Goal: Task Accomplishment & Management: Use online tool/utility

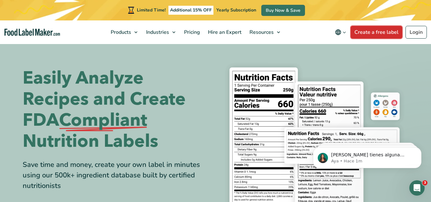
click at [396, 32] on link "Create a free label" at bounding box center [377, 32] width 52 height 13
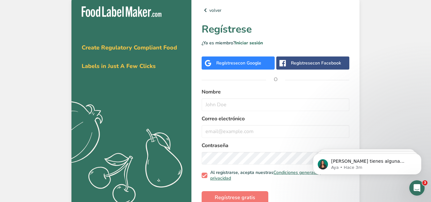
click at [239, 61] on span "con Google" at bounding box center [249, 63] width 23 height 6
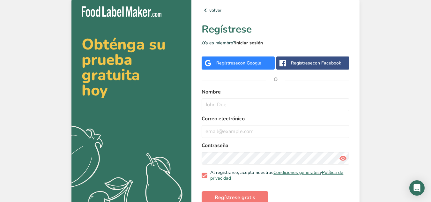
click at [243, 40] on link "Iniciar sesión" at bounding box center [249, 43] width 28 height 6
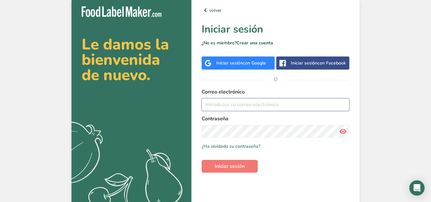
click at [228, 105] on input "email" at bounding box center [276, 104] width 148 height 13
type input "doraer98@gmail.com"
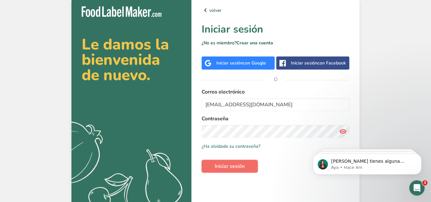
click at [218, 166] on span "Iniciar sesión" at bounding box center [230, 167] width 30 height 8
click at [339, 132] on span at bounding box center [343, 131] width 13 height 13
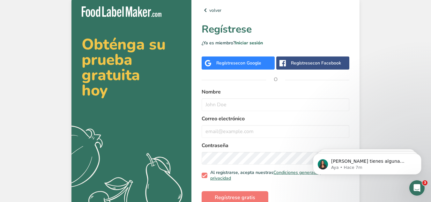
click at [250, 63] on span "con Google" at bounding box center [249, 63] width 23 height 6
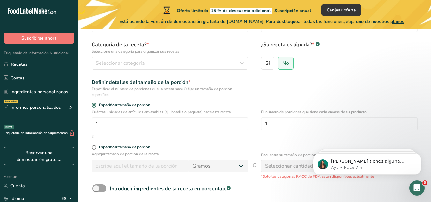
scroll to position [16, 0]
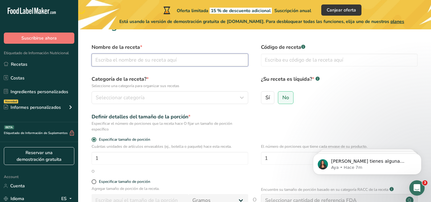
click at [138, 60] on input "text" at bounding box center [170, 60] width 157 height 13
click at [116, 61] on input "Daily cave cookies" at bounding box center [170, 60] width 157 height 13
type input "Daily crave cookies"
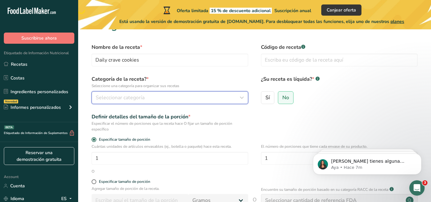
click at [113, 96] on span "Seleccionar categoría" at bounding box center [120, 98] width 49 height 8
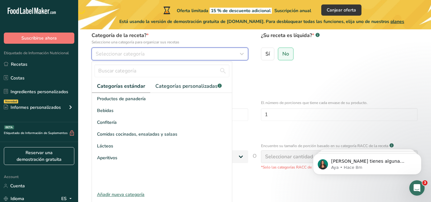
scroll to position [38, 0]
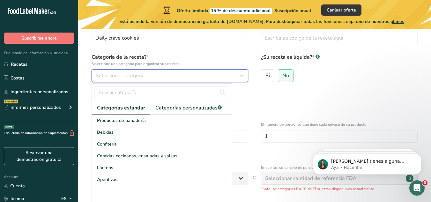
click at [106, 72] on span "Seleccionar categoría" at bounding box center [120, 76] width 49 height 8
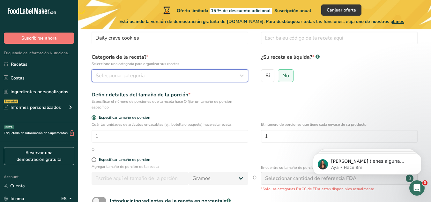
click at [121, 73] on span "Seleccionar categoría" at bounding box center [120, 76] width 49 height 8
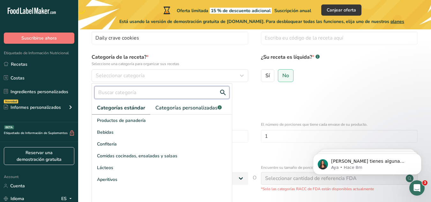
click at [166, 95] on input "text" at bounding box center [162, 92] width 135 height 13
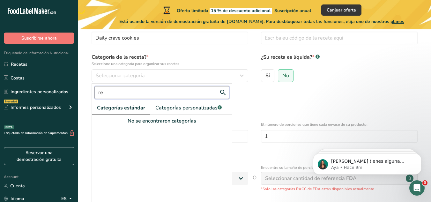
type input "r"
click at [224, 69] on button "Seleccionar categoría" at bounding box center [170, 75] width 157 height 13
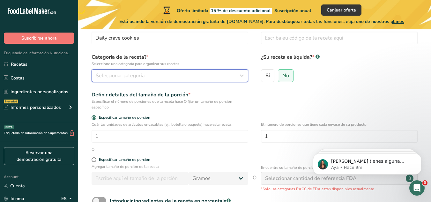
click at [243, 75] on icon "button" at bounding box center [242, 75] width 8 height 11
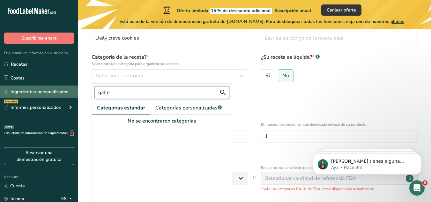
drag, startPoint x: 166, startPoint y: 94, endPoint x: 55, endPoint y: 96, distance: 111.5
click at [55, 96] on div ".a-20{fill:#fff;} Suscribirse ahora Etiquetado de Información Nutricional Recet…" at bounding box center [215, 116] width 431 height 309
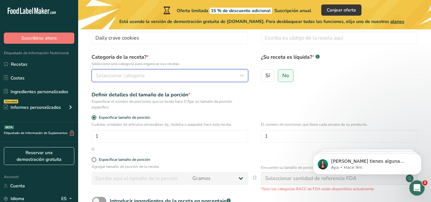
click at [120, 79] on span "Seleccionar categoría" at bounding box center [120, 76] width 49 height 8
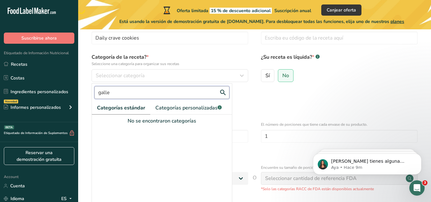
click at [111, 97] on input "galle" at bounding box center [162, 92] width 135 height 13
type input "g"
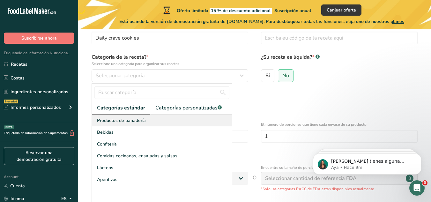
click at [139, 118] on span "Productos de panadería" at bounding box center [121, 120] width 49 height 7
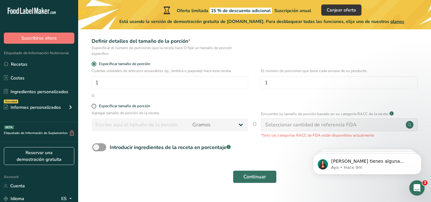
scroll to position [91, 0]
click at [106, 78] on input "1" at bounding box center [170, 83] width 157 height 13
type input "14"
click at [95, 106] on span at bounding box center [94, 106] width 5 height 5
click at [95, 106] on input "Especificar tamaño de porción" at bounding box center [94, 106] width 4 height 4
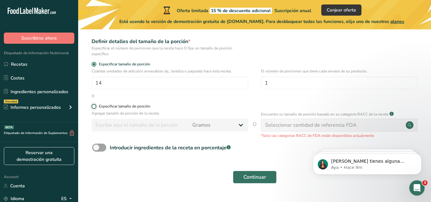
radio input "true"
radio input "false"
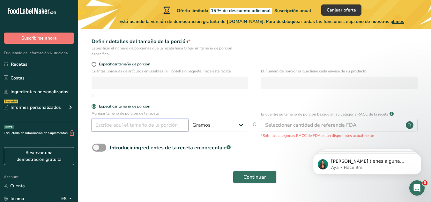
click at [124, 128] on input "number" at bounding box center [140, 125] width 97 height 13
type input "9"
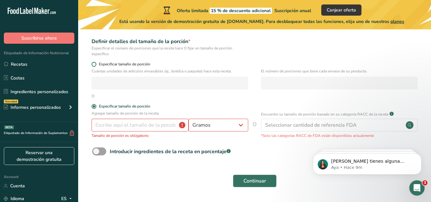
click at [94, 62] on span at bounding box center [94, 64] width 5 height 5
click at [94, 62] on input "Especificar tamaño de porción" at bounding box center [94, 64] width 4 height 4
radio input "true"
radio input "false"
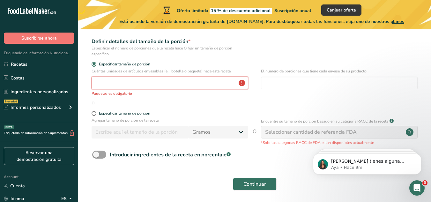
click at [105, 82] on input "number" at bounding box center [170, 83] width 157 height 13
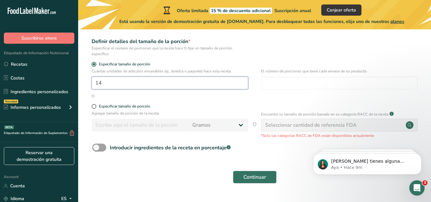
scroll to position [107, 0]
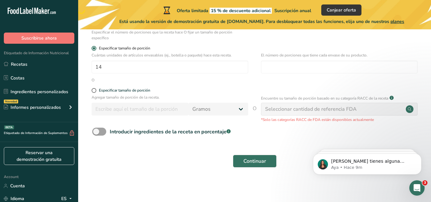
click at [95, 47] on span at bounding box center [94, 48] width 5 height 5
click at [95, 47] on input "Especificar tamaño de porción" at bounding box center [94, 48] width 4 height 4
click at [94, 49] on span at bounding box center [94, 48] width 5 height 5
click at [94, 49] on input "Especificar tamaño de porción" at bounding box center [94, 48] width 4 height 4
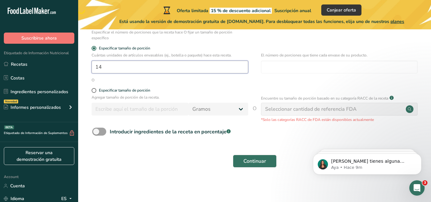
click at [107, 66] on input "14" at bounding box center [170, 67] width 157 height 13
type input "1"
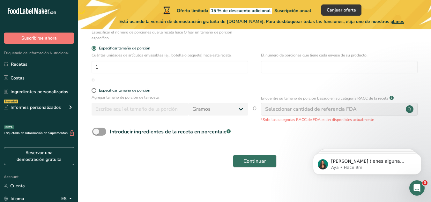
click at [124, 167] on div "Continuar" at bounding box center [254, 161] width 333 height 20
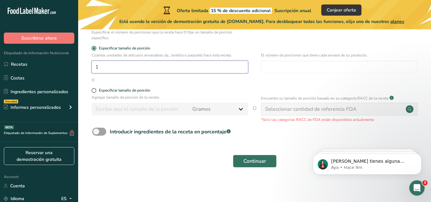
click at [105, 71] on input "1" at bounding box center [170, 67] width 157 height 13
type input "14"
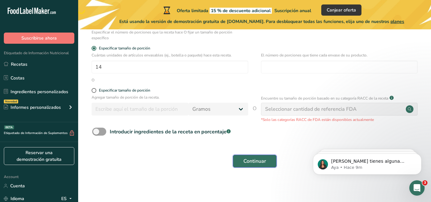
click at [262, 164] on span "Continuar" at bounding box center [255, 161] width 23 height 8
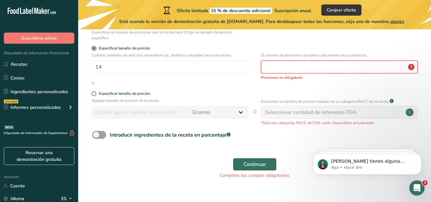
click at [315, 66] on input "number" at bounding box center [339, 67] width 157 height 13
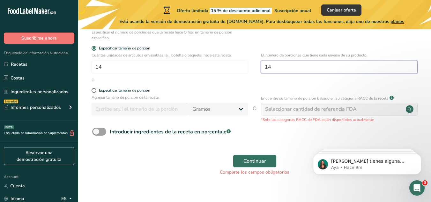
type input "1"
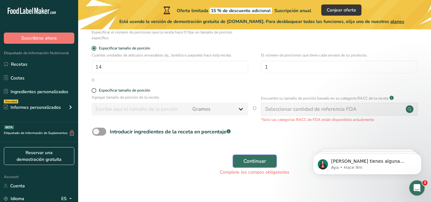
click at [256, 161] on span "Continuar" at bounding box center [255, 161] width 23 height 8
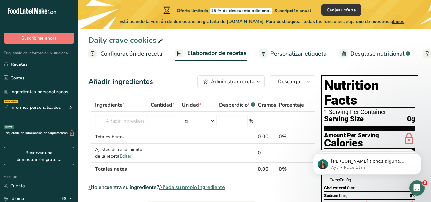
scroll to position [31, 0]
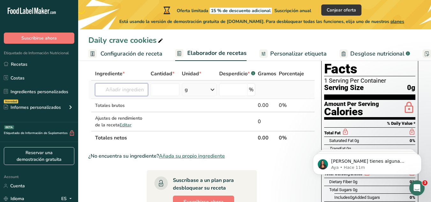
click at [110, 93] on input "text" at bounding box center [121, 89] width 53 height 13
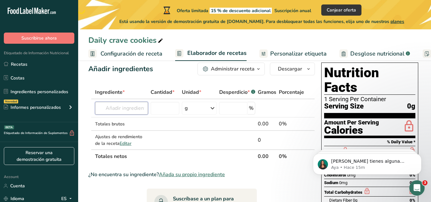
scroll to position [0, 0]
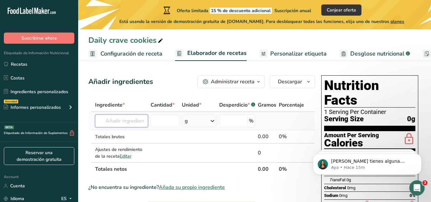
click at [115, 118] on input "text" at bounding box center [121, 121] width 53 height 13
click at [113, 126] on input "text" at bounding box center [121, 121] width 53 height 13
click at [116, 117] on input "text" at bounding box center [121, 121] width 53 height 13
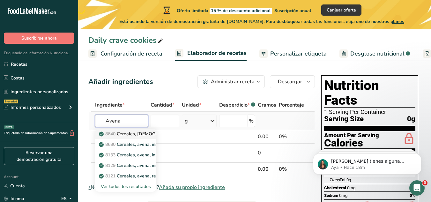
type input "Avena"
click at [144, 133] on p "8640 Cereales, QUAKER, Avena Instantánea Orgánica, Regular" at bounding box center [183, 134] width 167 height 7
type input "Cereals, QUAKER, Instant Oatmeal Organic, Regular"
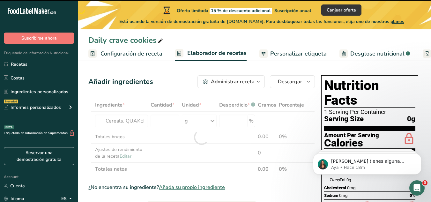
type input "0"
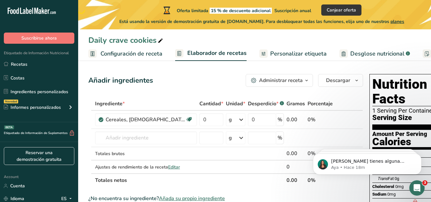
scroll to position [1, 0]
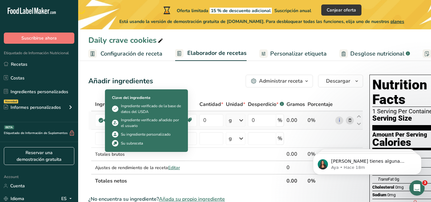
click at [99, 120] on span at bounding box center [101, 121] width 5 height 8
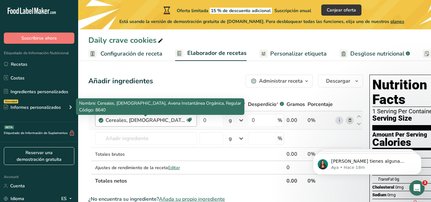
click at [131, 119] on div "Cereales, [DEMOGRAPHIC_DATA], Avena Instantánea Orgánica, Regular" at bounding box center [146, 121] width 80 height 8
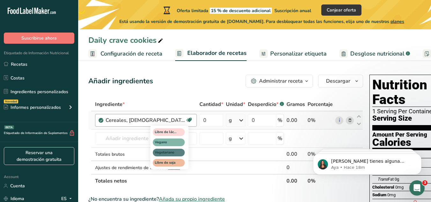
click at [191, 121] on icon at bounding box center [189, 120] width 6 height 10
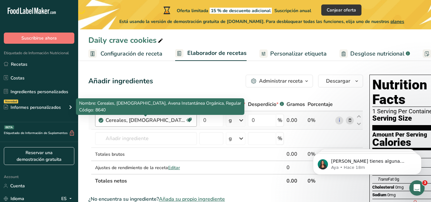
click at [120, 122] on div "Cereales, [DEMOGRAPHIC_DATA], Avena Instantánea Orgánica, Regular" at bounding box center [146, 121] width 80 height 8
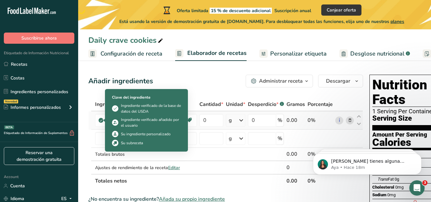
click at [100, 120] on icon at bounding box center [101, 121] width 4 height 6
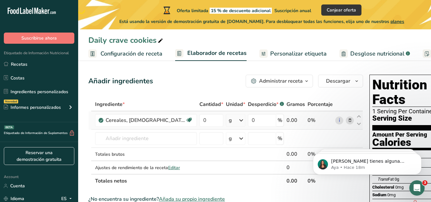
click at [100, 120] on icon at bounding box center [101, 121] width 4 height 6
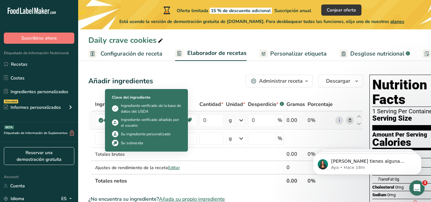
click at [100, 120] on icon at bounding box center [101, 121] width 4 height 6
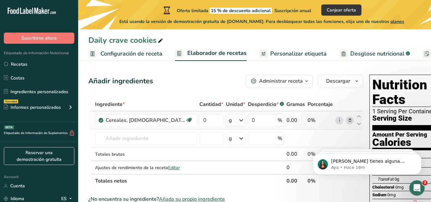
click at [100, 120] on icon at bounding box center [101, 121] width 4 height 6
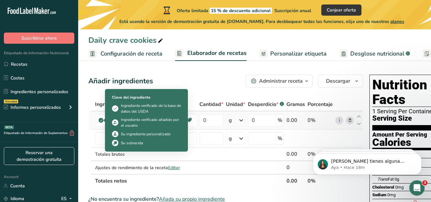
click at [100, 120] on icon at bounding box center [101, 121] width 4 height 6
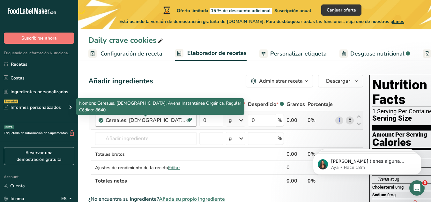
click at [184, 122] on div "Cereales, [DEMOGRAPHIC_DATA], Avena Instantánea Orgánica, Regular" at bounding box center [146, 121] width 80 height 8
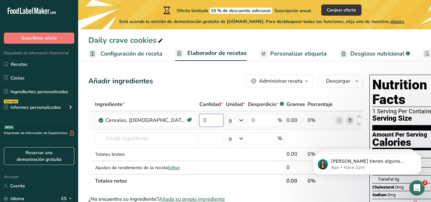
click at [212, 125] on input "0" at bounding box center [212, 120] width 24 height 13
type input "130"
click at [126, 153] on div "Ingrediente * Cantidad * Unidad * Desperdicio * .a-a{fill:#347362;}.b-a{fill:#f…" at bounding box center [225, 143] width 275 height 90
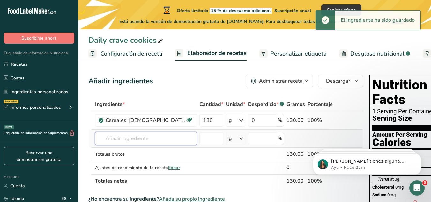
click at [133, 140] on input "text" at bounding box center [146, 138] width 102 height 13
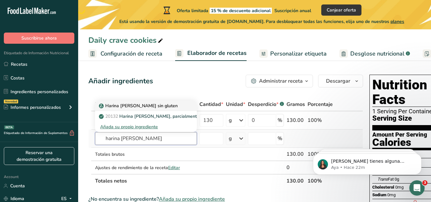
type input "harina de avena"
click at [160, 105] on p "Harina [PERSON_NAME] sin gluten" at bounding box center [139, 106] width 78 height 7
type input "Gluten free Oat Flour"
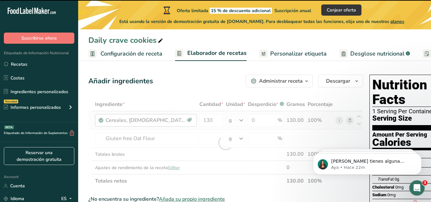
type input "0"
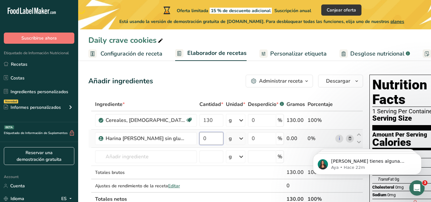
click at [208, 135] on input "0" at bounding box center [212, 138] width 24 height 13
type input "105"
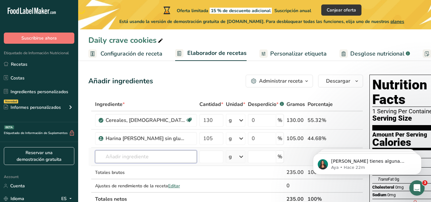
click at [119, 161] on div "Ingrediente * Cantidad * Unidad * Desperdicio * .a-a{fill:#347362;}.b-a{fill:#f…" at bounding box center [225, 152] width 275 height 108
click at [131, 158] on input "text" at bounding box center [146, 156] width 102 height 13
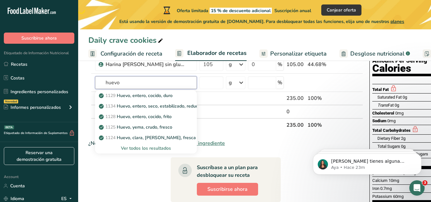
scroll to position [73, 0]
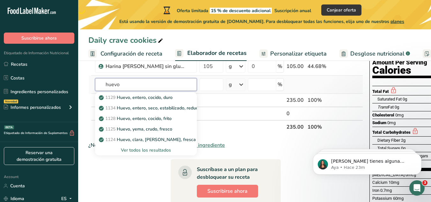
type input "huevo"
click at [148, 149] on div "Ver todos los resultados" at bounding box center [146, 150] width 92 height 7
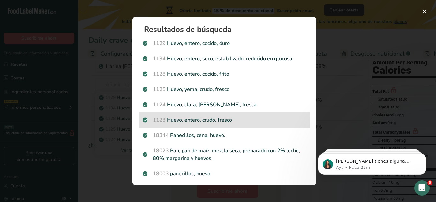
click at [249, 119] on p "1123 Huevo, entero, crudo, fresco" at bounding box center [224, 120] width 163 height 8
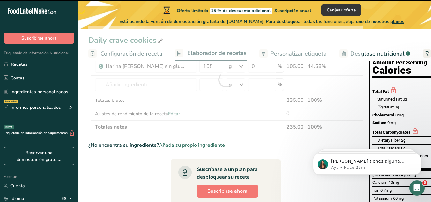
type input "0"
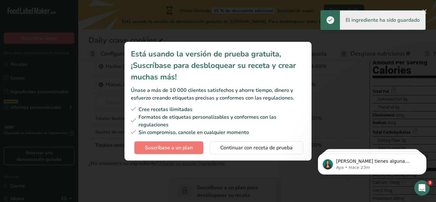
drag, startPoint x: 436, startPoint y: 76, endPoint x: 433, endPoint y: 63, distance: 13.1
click at [431, 63] on div "Subscription modal" at bounding box center [218, 101] width 436 height 202
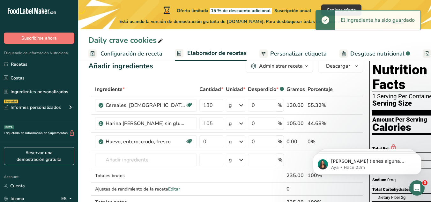
scroll to position [0, 0]
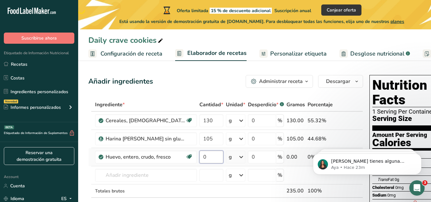
click at [211, 159] on input "0" at bounding box center [212, 157] width 24 height 13
type input "200"
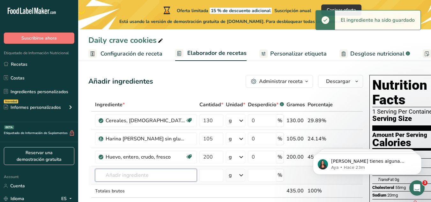
click at [137, 174] on div "Ingrediente * Cantidad * Unidad * Desperdicio * .a-a{fill:#347362;}.b-a{fill:#f…" at bounding box center [225, 161] width 275 height 126
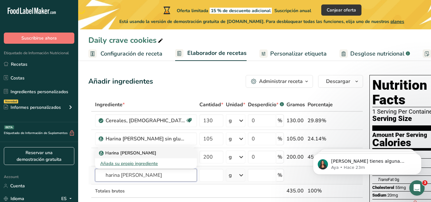
type input "harina de almendra"
click at [144, 150] on p "Harina [PERSON_NAME]" at bounding box center [128, 153] width 56 height 7
type input "Almond flourrrrr"
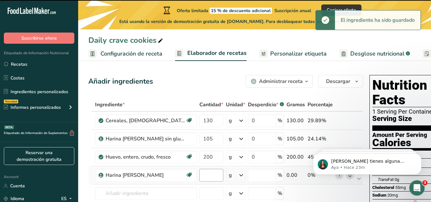
type input "0"
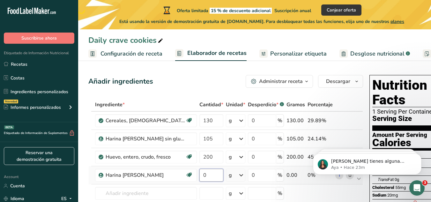
click at [217, 174] on input "0" at bounding box center [212, 175] width 24 height 13
type input "120"
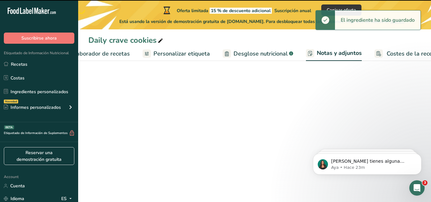
scroll to position [0, 131]
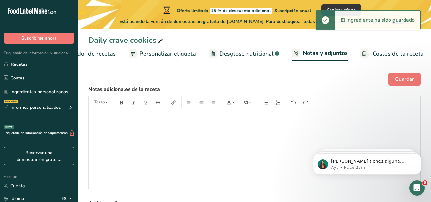
click at [168, 53] on span "Personalizar etiqueta" at bounding box center [168, 53] width 57 height 9
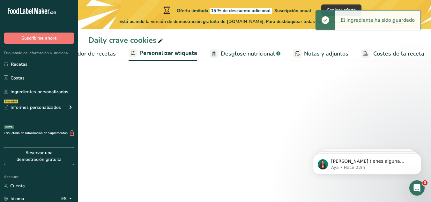
scroll to position [0, 131]
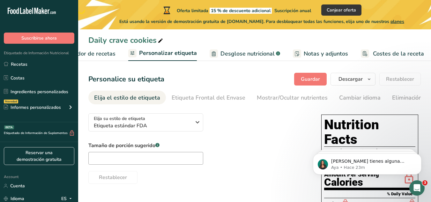
click at [103, 55] on span "Elaborador de recetas" at bounding box center [86, 53] width 59 height 9
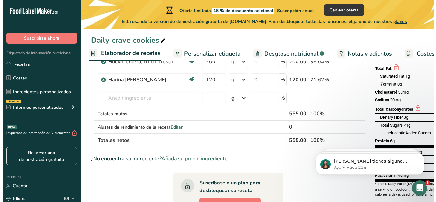
scroll to position [96, 0]
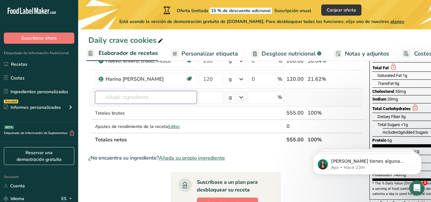
click at [143, 99] on input "text" at bounding box center [146, 97] width 102 height 13
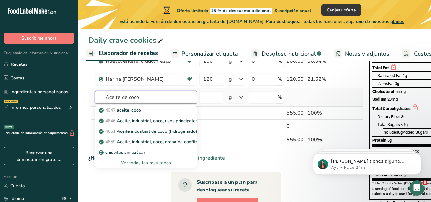
type input "Aceite de coco"
click at [141, 164] on div "Ver todos los resultados" at bounding box center [146, 163] width 92 height 7
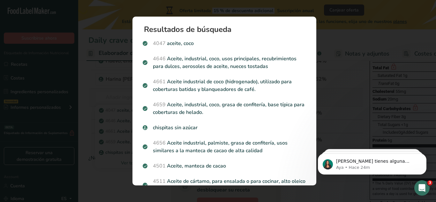
click at [141, 164] on div "4501 Aceite, manteca de cacao" at bounding box center [224, 165] width 171 height 15
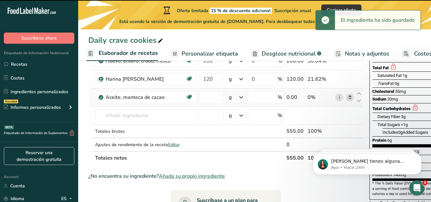
type input "0"
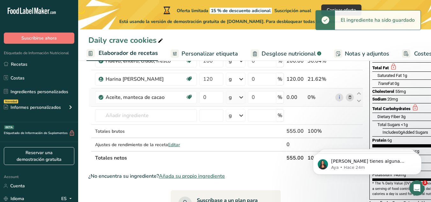
click at [351, 98] on icon at bounding box center [350, 97] width 4 height 7
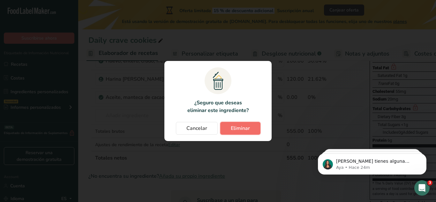
click at [258, 128] on button "Eliminar" at bounding box center [240, 128] width 40 height 13
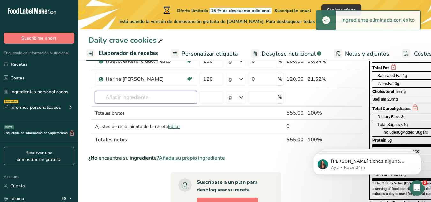
click at [130, 91] on input "text" at bounding box center [146, 97] width 102 height 13
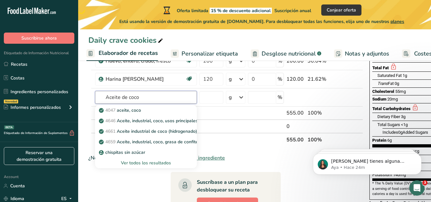
type input "Aceite de coco"
click at [140, 164] on div "Ver todos los resultados" at bounding box center [146, 163] width 92 height 7
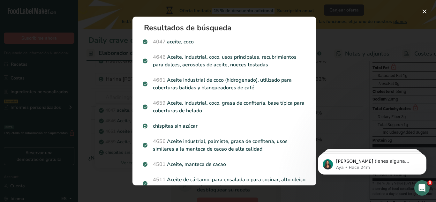
scroll to position [0, 0]
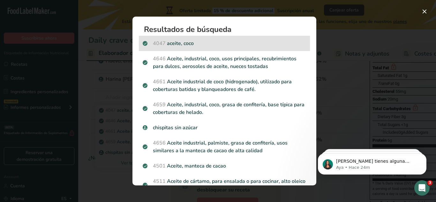
click at [181, 48] on div "4047 aceite, coco" at bounding box center [224, 43] width 171 height 15
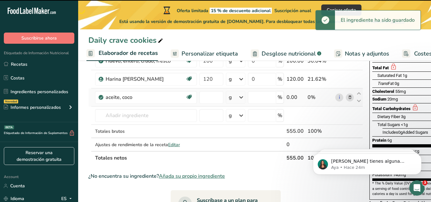
type input "0"
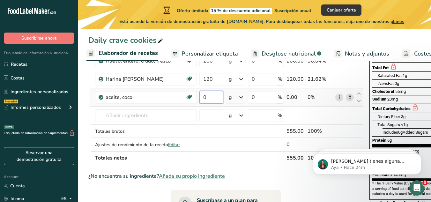
click at [203, 97] on input "0" at bounding box center [212, 97] width 24 height 13
type input "55"
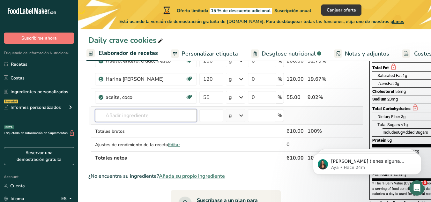
click at [163, 112] on div "Ingrediente * Cantidad * Unidad * Desperdicio * .a-a{fill:#347362;}.b-a{fill:#f…" at bounding box center [225, 83] width 275 height 163
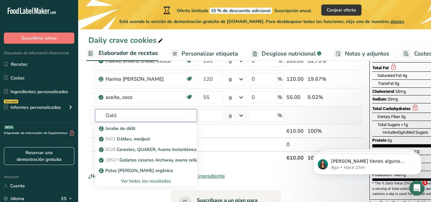
type input "Datil"
click at [141, 181] on div "Ver todos los resultados" at bounding box center [146, 181] width 92 height 7
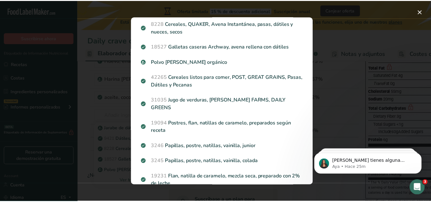
scroll to position [34, 0]
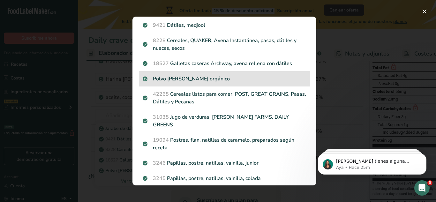
click at [219, 76] on p "Polvo [PERSON_NAME] orgánico" at bounding box center [224, 79] width 163 height 8
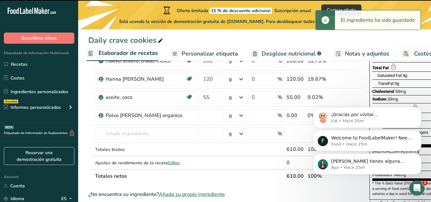
type input "0"
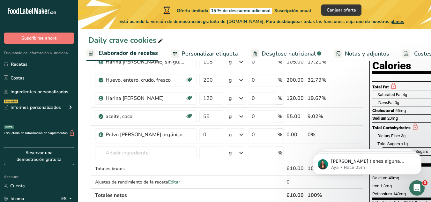
scroll to position [78, 0]
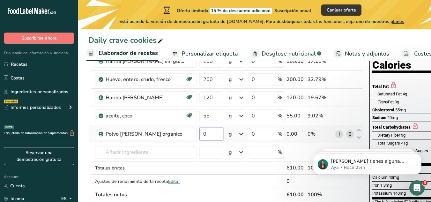
click at [209, 137] on input "0" at bounding box center [212, 134] width 24 height 13
type input "80"
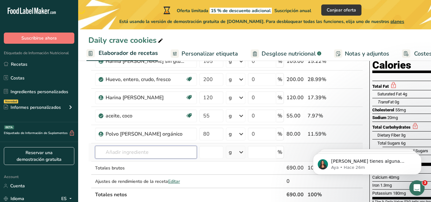
click at [165, 151] on div "Ingrediente * Cantidad * Unidad * Desperdicio * .a-a{fill:#347362;}.b-a{fill:#f…" at bounding box center [225, 110] width 275 height 181
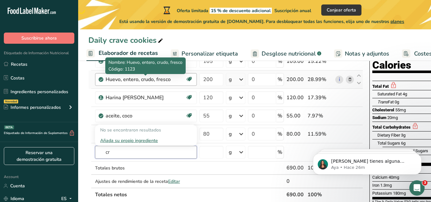
type input "c"
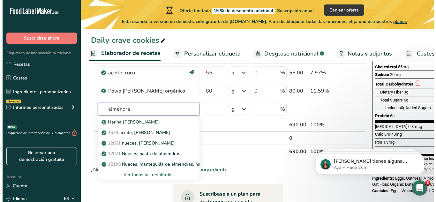
scroll to position [125, 0]
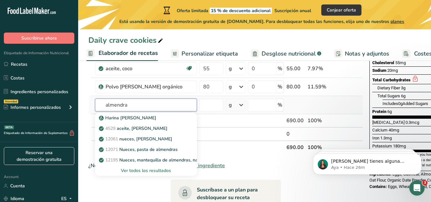
type input "almendra"
click at [159, 171] on div "Ver todos los resultados" at bounding box center [146, 170] width 92 height 7
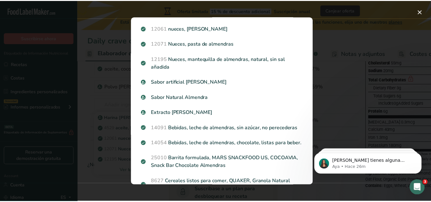
scroll to position [48, 0]
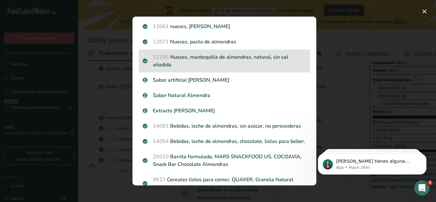
click at [239, 60] on p "12195 Nueces, mantequilla de almendras, natural, sin sal añadida" at bounding box center [224, 60] width 163 height 15
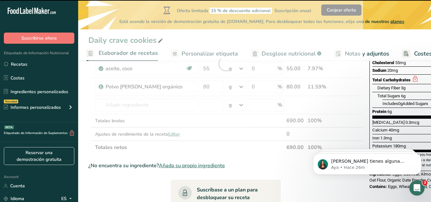
type input "0"
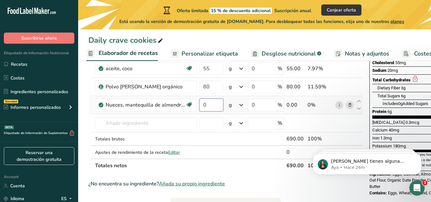
click at [212, 110] on input "0" at bounding box center [212, 105] width 24 height 13
type input "1"
type input "135"
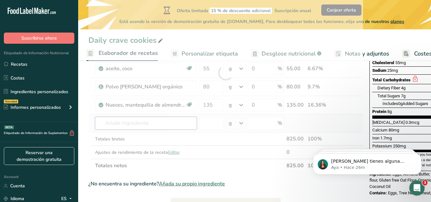
click at [125, 119] on div "Ingrediente * Cantidad * Unidad * Desperdicio * .a-a{fill:#347362;}.b-a{fill:#f…" at bounding box center [225, 72] width 275 height 199
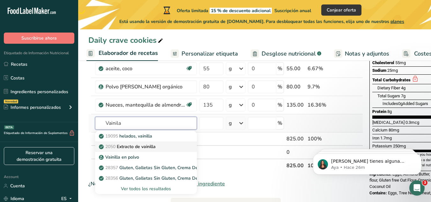
type input "Vainila"
click at [139, 144] on p "2050 Extracto de vainilla" at bounding box center [128, 146] width 56 height 7
type input "Vanilla extract"
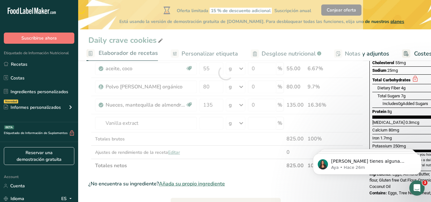
click at [214, 122] on div at bounding box center [225, 72] width 275 height 199
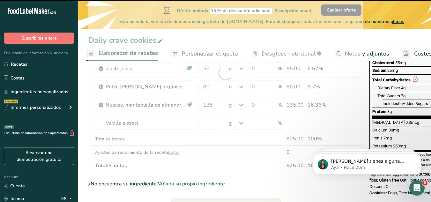
type input "0"
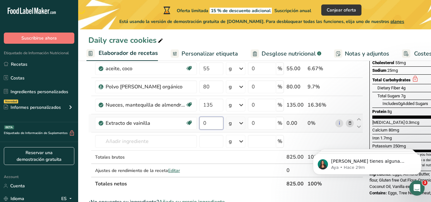
click at [207, 128] on input "0" at bounding box center [212, 123] width 24 height 13
type input "10"
click at [137, 136] on div "Ingrediente * Cantidad * Unidad * Desperdicio * .a-a{fill:#347362;}.b-a{fill:#f…" at bounding box center [225, 81] width 275 height 217
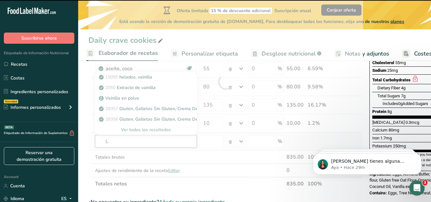
type input "Li"
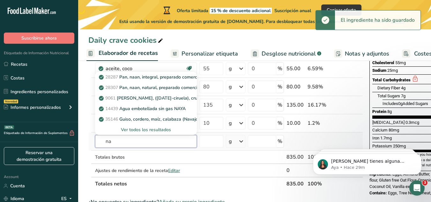
type input "n"
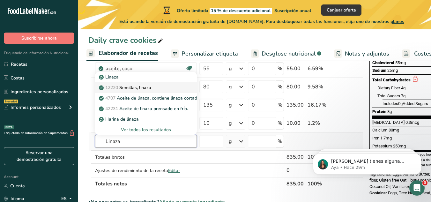
type input "Linaza"
click at [145, 87] on p "12220 Semillas, linaza" at bounding box center [125, 87] width 51 height 7
type input "Seeds, flaxseed"
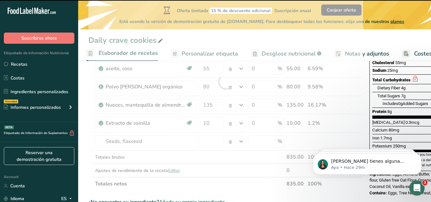
type input "0"
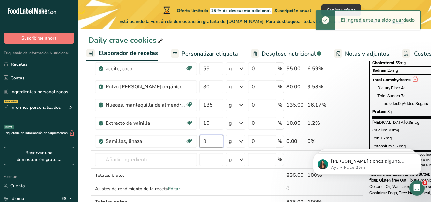
click at [209, 142] on input "0" at bounding box center [212, 141] width 24 height 13
type input "20"
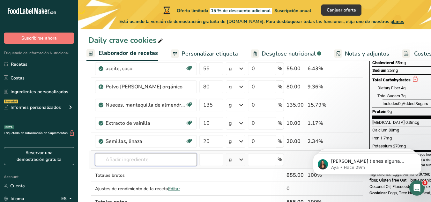
click at [150, 155] on div "Ingrediente * Cantidad * Unidad * Desperdicio * .a-a{fill:#347362;}.b-a{fill:#f…" at bounding box center [225, 91] width 275 height 236
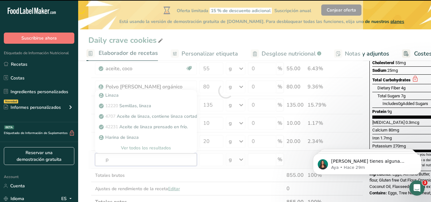
type input "po"
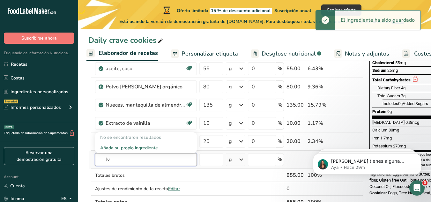
type input "l"
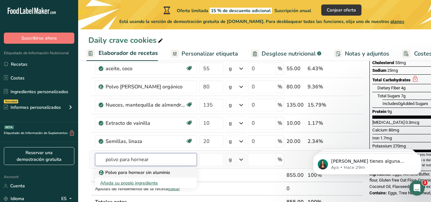
type input "polvo para hornear"
click at [159, 171] on p "Polvo para hornear sin aluminio" at bounding box center [135, 172] width 70 height 7
type input "Aluminum Free Baking Powder"
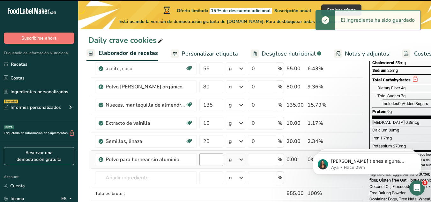
type input "0"
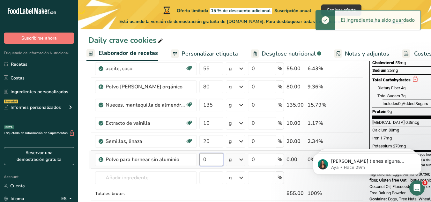
click at [209, 159] on input "0" at bounding box center [212, 159] width 24 height 13
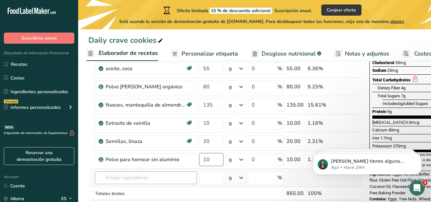
type input "10"
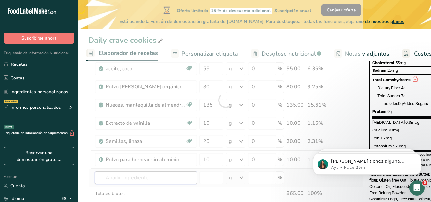
click at [183, 179] on div "Ingrediente * Cantidad * Unidad * Desperdicio * .a-a{fill:#347362;}.b-a{fill:#f…" at bounding box center [225, 100] width 275 height 254
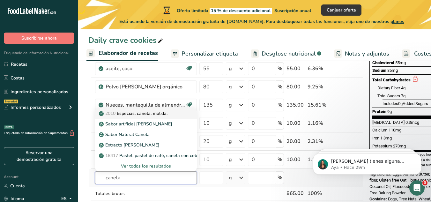
type input "canela"
click at [141, 114] on p "2010 Especias, canela, molida." at bounding box center [133, 113] width 67 height 7
type input "Spices, cinnamon, ground"
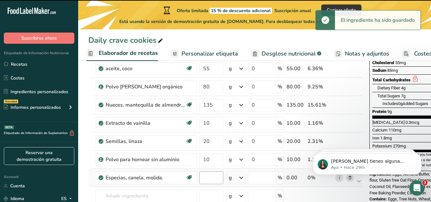
type input "0"
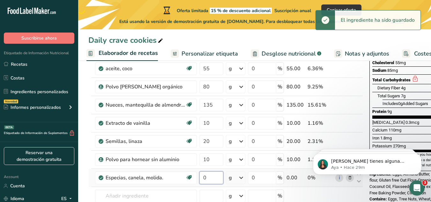
click at [206, 178] on input "0" at bounding box center [212, 177] width 24 height 13
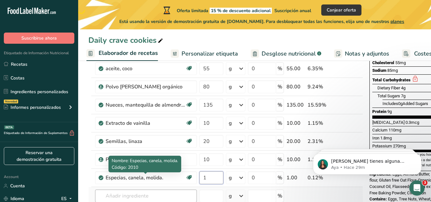
type input "1"
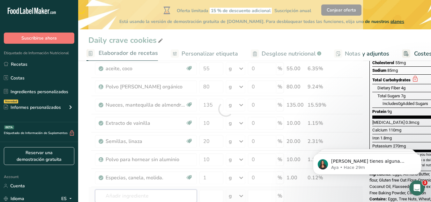
click at [159, 194] on div "Ingrediente * Cantidad * Unidad * Desperdicio * .a-a{fill:#347362;}.b-a{fill:#f…" at bounding box center [225, 109] width 275 height 272
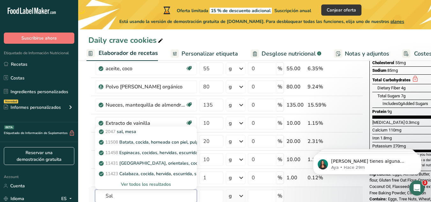
type input "Sal"
click at [147, 186] on div "Ver todos los resultados" at bounding box center [146, 184] width 92 height 7
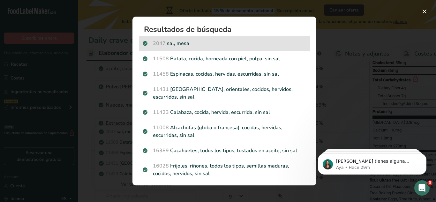
click at [226, 45] on p "2047 sal, mesa" at bounding box center [224, 44] width 163 height 8
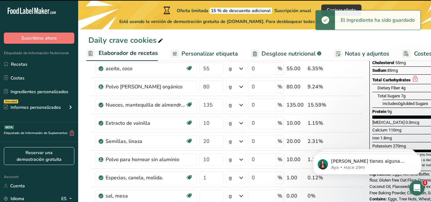
type input "0"
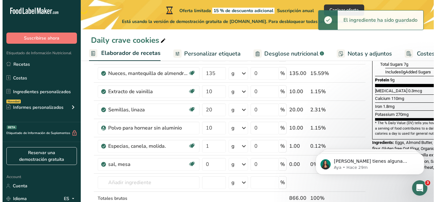
scroll to position [174, 0]
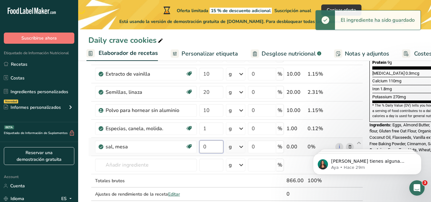
click at [203, 147] on input "0" at bounding box center [212, 147] width 24 height 13
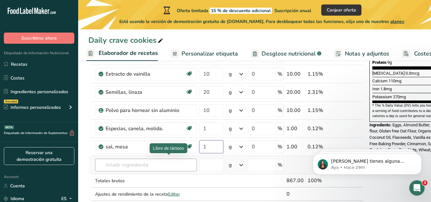
type input "1"
click at [139, 165] on div "Ingrediente * Cantidad * Unidad * Desperdicio * .a-a{fill:#347362;}.b-a{fill:#f…" at bounding box center [225, 69] width 275 height 290
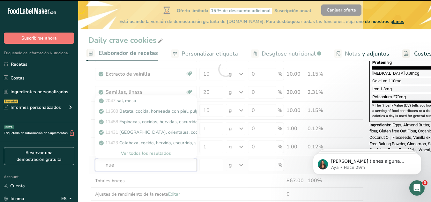
type input "nuez"
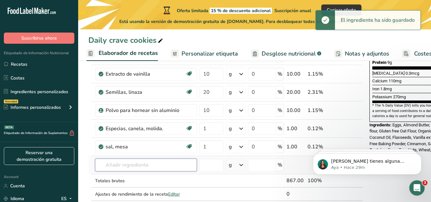
click at [136, 165] on input "text" at bounding box center [146, 165] width 102 height 13
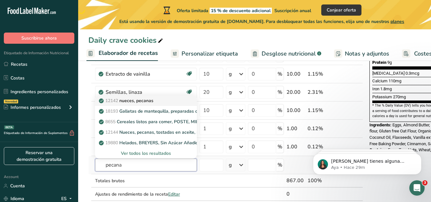
type input "pecana"
click at [149, 103] on p "12142 nueces, pecanas" at bounding box center [126, 100] width 53 height 7
type input "Nuts, pecans"
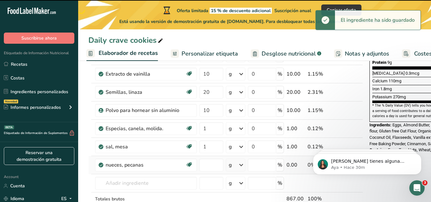
type input "0"
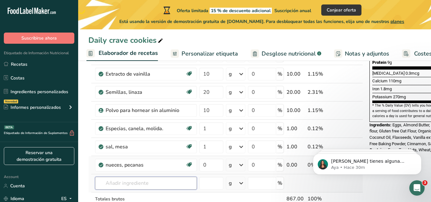
click at [148, 183] on input "text" at bounding box center [146, 183] width 102 height 13
click at [212, 163] on input "0" at bounding box center [212, 165] width 24 height 13
type input "90"
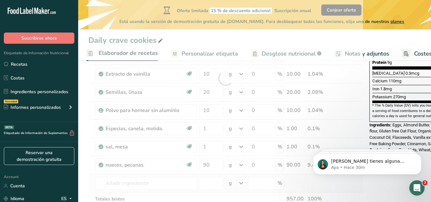
click at [133, 191] on div "Ingrediente * Cantidad * Unidad * Desperdicio * .a-a{fill:#347362;}.b-a{fill:#f…" at bounding box center [225, 78] width 275 height 308
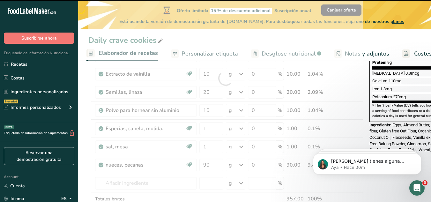
click at [127, 180] on div at bounding box center [225, 78] width 275 height 308
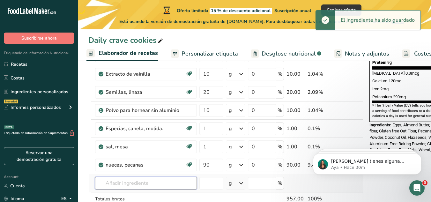
click at [129, 184] on input "text" at bounding box center [146, 183] width 102 height 13
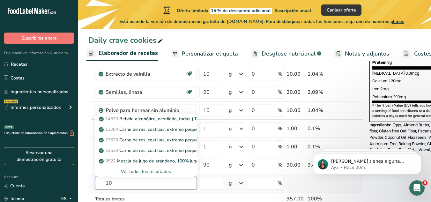
type input "1"
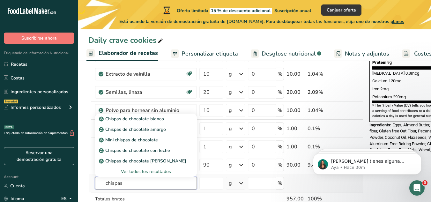
type input "chispas"
click at [160, 171] on div "Ver todos los resultados" at bounding box center [146, 171] width 92 height 7
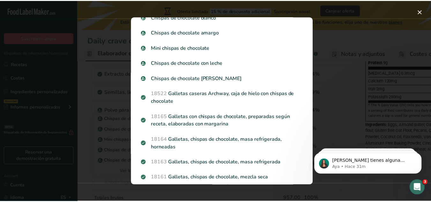
scroll to position [0, 0]
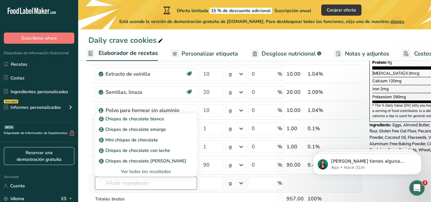
click at [144, 184] on input "text" at bounding box center [146, 183] width 102 height 13
type input "chispas de chocolate"
click at [156, 172] on div "Ver todos los resultados" at bounding box center [146, 171] width 92 height 7
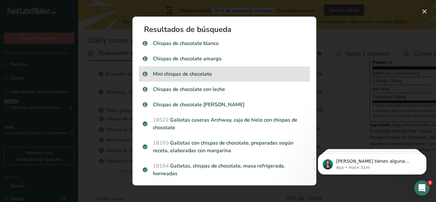
click at [282, 81] on div "Mini chispas de chocolate" at bounding box center [224, 73] width 171 height 15
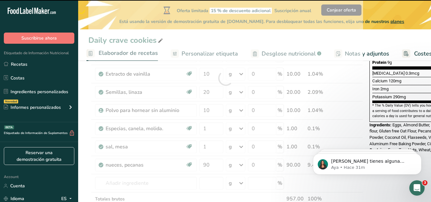
type input "0"
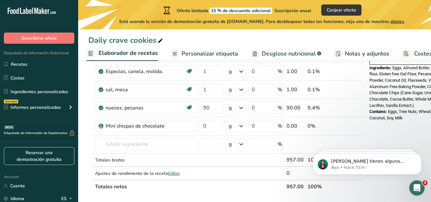
scroll to position [232, 0]
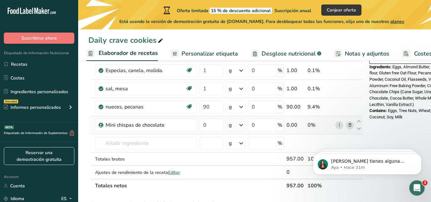
click at [352, 125] on icon at bounding box center [350, 125] width 4 height 7
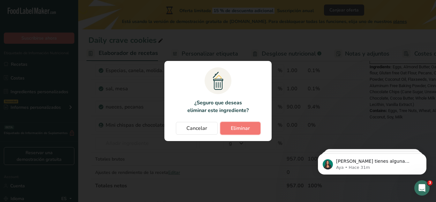
click at [228, 131] on button "Eliminar" at bounding box center [240, 128] width 40 height 13
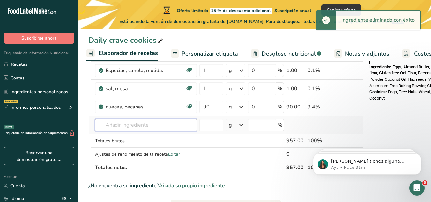
click at [124, 129] on input "text" at bounding box center [146, 125] width 102 height 13
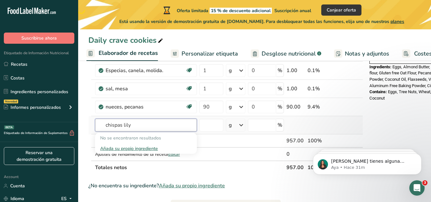
click at [136, 126] on input "chispas lily" at bounding box center [146, 125] width 102 height 13
type input "c"
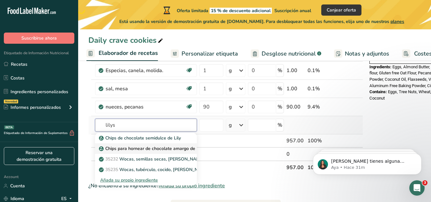
type input "lilys"
click at [142, 148] on p "Chips para hornear de chocolate amargo de [PERSON_NAME]" at bounding box center [166, 148] width 133 height 7
type input "Lily's Dark Chocolate baking chips"
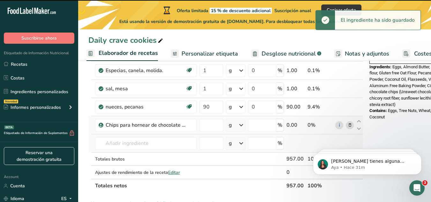
type input "0"
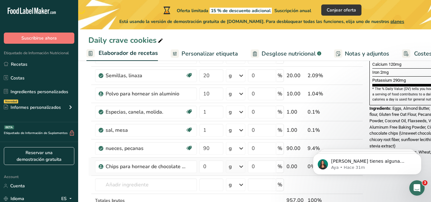
scroll to position [223, 0]
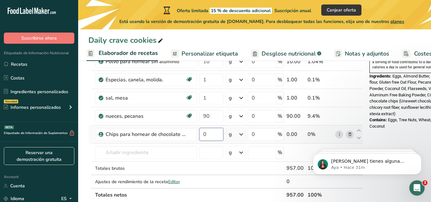
click at [207, 132] on input "0" at bounding box center [212, 134] width 24 height 13
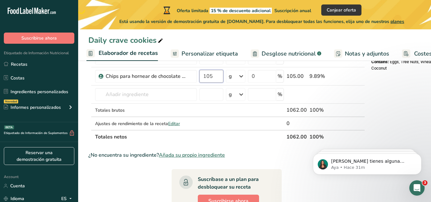
scroll to position [284, 0]
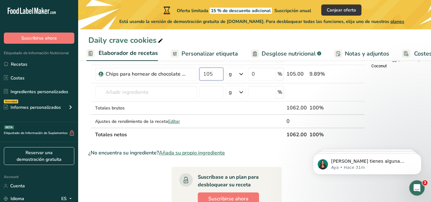
type input "105"
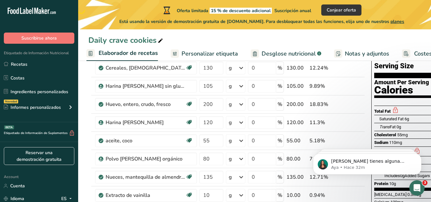
scroll to position [0, 0]
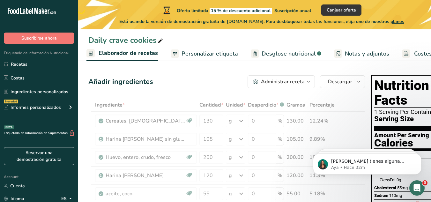
click at [212, 54] on span "Personalizar etiqueta" at bounding box center [210, 53] width 57 height 9
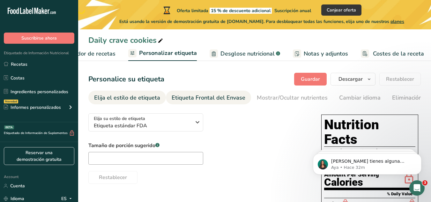
click at [199, 95] on div "Etiqueta Frontal del Envase" at bounding box center [209, 98] width 74 height 9
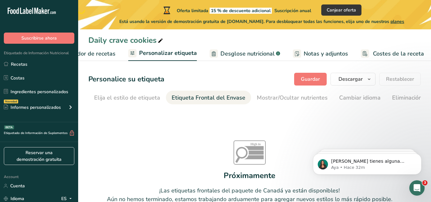
drag, startPoint x: 114, startPoint y: 97, endPoint x: 179, endPoint y: 140, distance: 77.8
click at [114, 97] on div "Elija el estilo de etiqueta" at bounding box center [127, 98] width 66 height 9
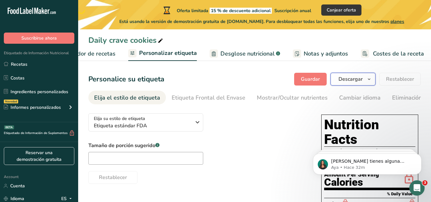
click at [354, 78] on span "Descargar" at bounding box center [351, 79] width 24 height 8
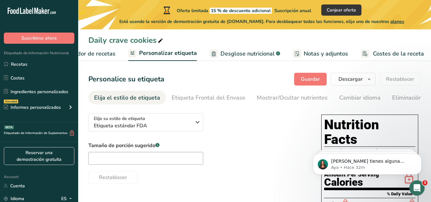
click at [392, 53] on span "Costes de la receta" at bounding box center [398, 53] width 51 height 9
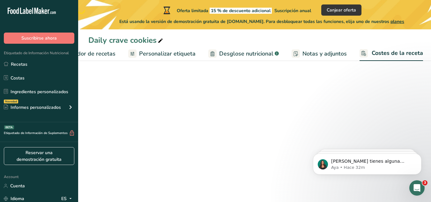
scroll to position [0, 131]
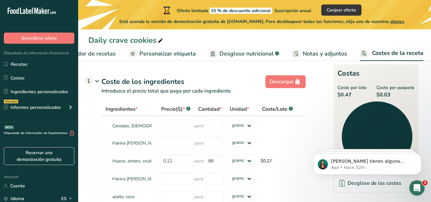
click at [321, 51] on span "Notas y adjuntos" at bounding box center [325, 53] width 44 height 9
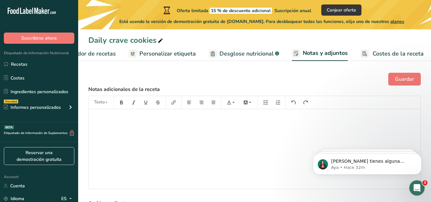
click at [252, 55] on span "Desglose nutricional" at bounding box center [247, 53] width 54 height 9
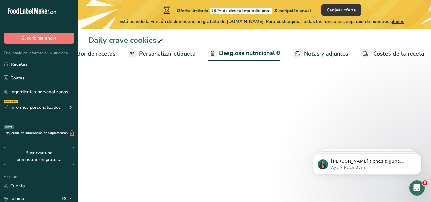
select select "Calories"
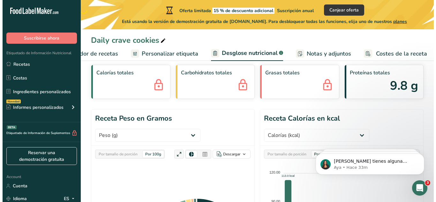
scroll to position [0, 0]
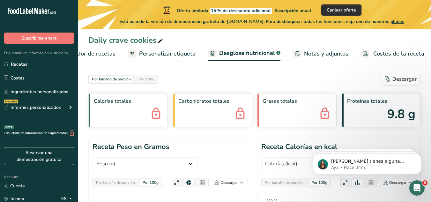
click at [335, 11] on span "Canjear oferta" at bounding box center [341, 10] width 29 height 7
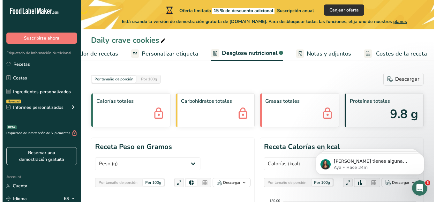
scroll to position [0, 126]
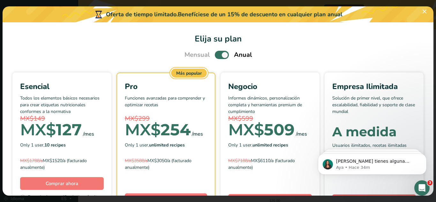
drag, startPoint x: 436, startPoint y: 57, endPoint x: 436, endPoint y: 91, distance: 33.2
click at [431, 91] on div "Pick Your Pricing Plan Modal" at bounding box center [218, 101] width 436 height 202
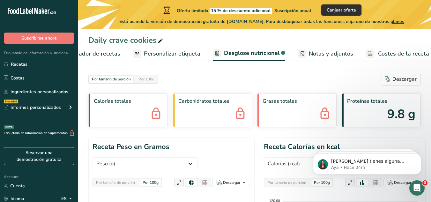
click at [353, 10] on span "Canjear oferta" at bounding box center [341, 10] width 29 height 7
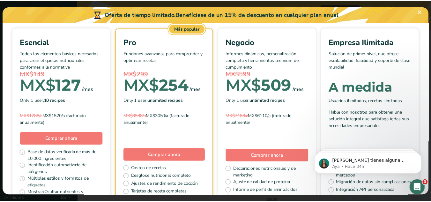
scroll to position [44, 0]
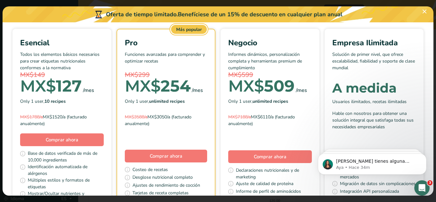
click at [104, 98] on div "Only 1 user, 10 recipes" at bounding box center [62, 101] width 84 height 10
click at [78, 137] on span "Comprar ahora" at bounding box center [62, 140] width 33 height 6
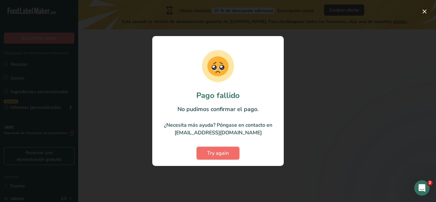
click at [225, 152] on span "Try again" at bounding box center [218, 153] width 22 height 8
click at [219, 155] on span "Try again" at bounding box center [218, 153] width 22 height 8
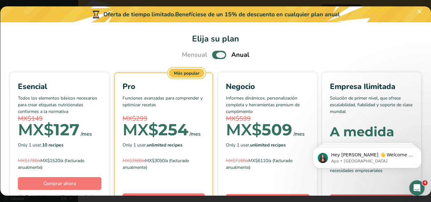
click at [219, 54] on span "Pick Your Pricing Plan Modal" at bounding box center [219, 55] width 14 height 8
click at [217, 54] on input "Pick Your Pricing Plan Modal" at bounding box center [214, 55] width 4 height 4
checkbox input "false"
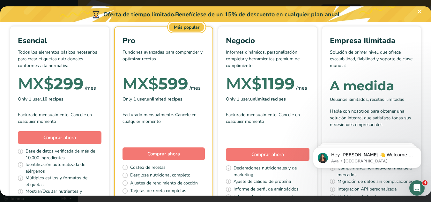
scroll to position [53, 0]
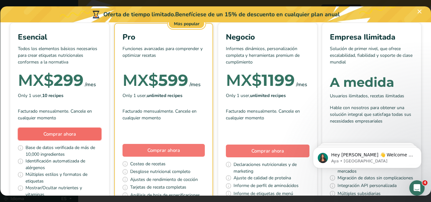
click at [76, 133] on span "Comprar ahora" at bounding box center [59, 134] width 33 height 6
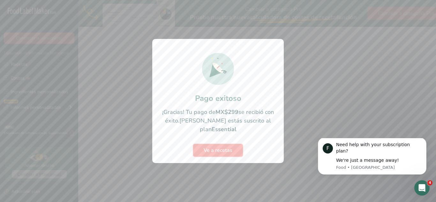
click at [212, 150] on button "Ve a recetas" at bounding box center [218, 150] width 50 height 13
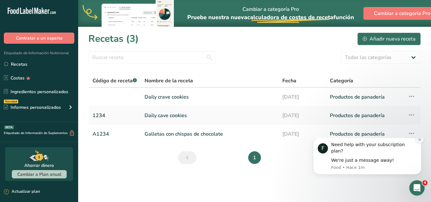
click at [418, 144] on button "Dismiss notification" at bounding box center [420, 139] width 8 height 8
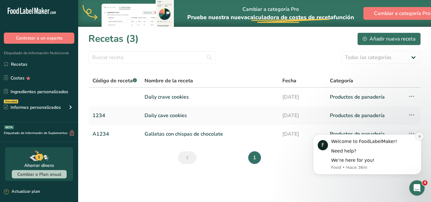
click at [417, 137] on button "Dismiss notification" at bounding box center [420, 136] width 8 height 8
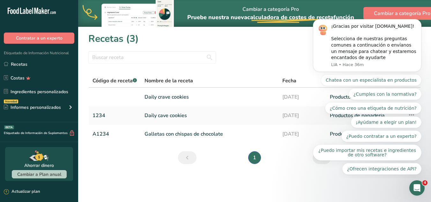
click at [112, 183] on main "Cambiar a categoría Pro Pruebe nuestra nueva calculadora de costes de receta .a…" at bounding box center [215, 101] width 431 height 202
click at [268, 37] on div "Recetas (3) Añadir nueva receta" at bounding box center [254, 39] width 333 height 14
click at [417, 23] on button "Dismiss notification" at bounding box center [420, 21] width 8 height 8
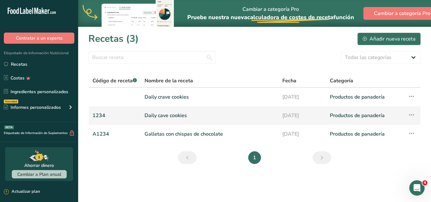
click at [414, 115] on icon at bounding box center [412, 114] width 8 height 11
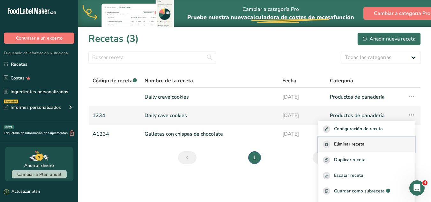
click at [338, 147] on span "Eliminar receta" at bounding box center [349, 144] width 31 height 7
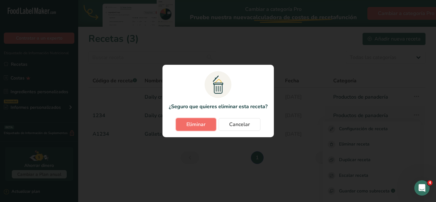
click at [201, 125] on span "Eliminar" at bounding box center [195, 125] width 19 height 8
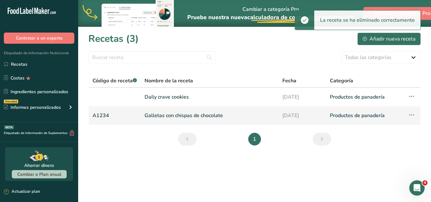
click at [412, 116] on icon at bounding box center [412, 114] width 8 height 11
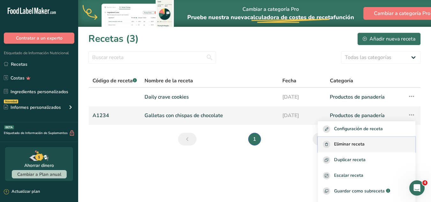
click at [337, 140] on button "Eliminar receta" at bounding box center [367, 145] width 98 height 16
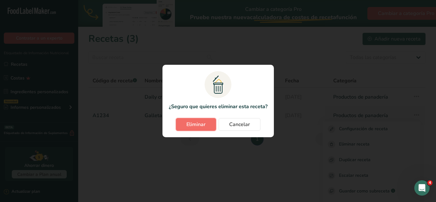
click at [206, 125] on button "Eliminar" at bounding box center [196, 124] width 40 height 13
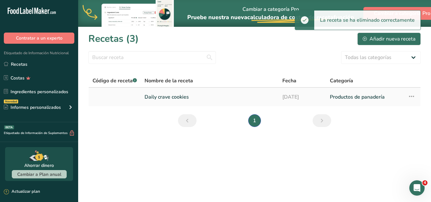
click at [183, 97] on link "Daily crave cookies" at bounding box center [210, 96] width 130 height 13
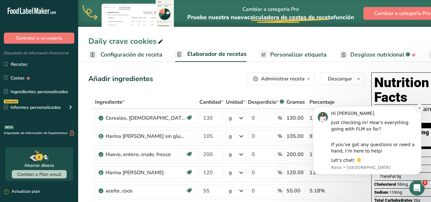
click at [421, 107] on icon "Dismiss notification" at bounding box center [420, 108] width 2 height 2
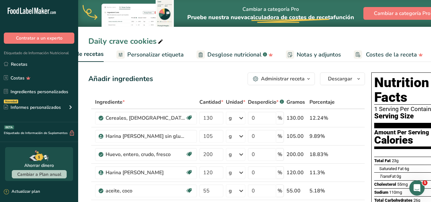
click at [163, 55] on span "Personalizar etiqueta" at bounding box center [155, 54] width 57 height 9
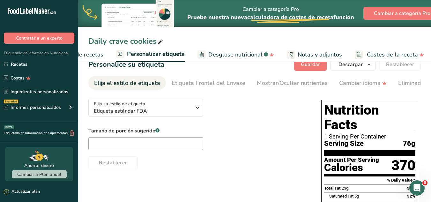
scroll to position [11, 0]
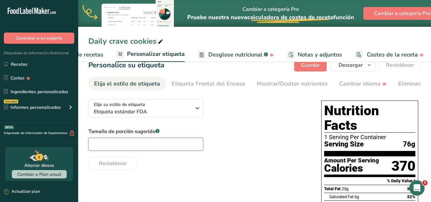
click at [125, 151] on input "text" at bounding box center [145, 144] width 115 height 13
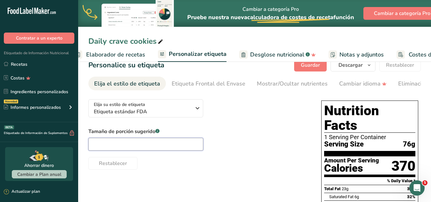
scroll to position [0, 0]
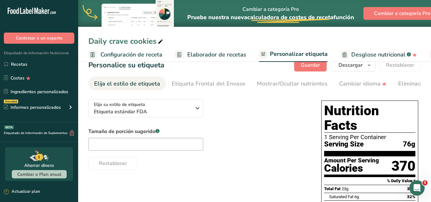
click at [129, 55] on span "Configuración de receta" at bounding box center [132, 54] width 62 height 9
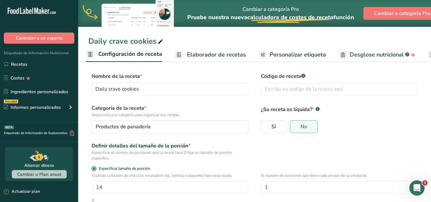
click at [204, 49] on link "Elaborador de recetas" at bounding box center [210, 55] width 71 height 14
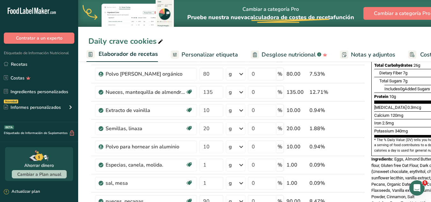
scroll to position [121, 0]
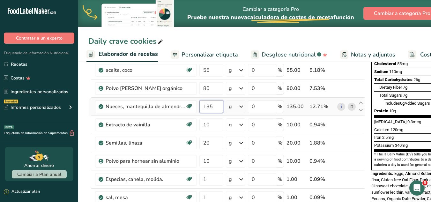
click at [215, 110] on input "135" at bounding box center [212, 106] width 24 height 13
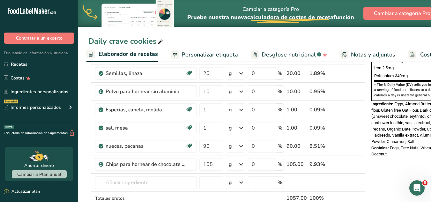
scroll to position [188, 0]
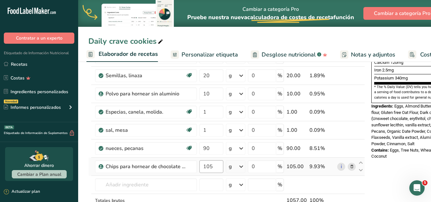
type input "130"
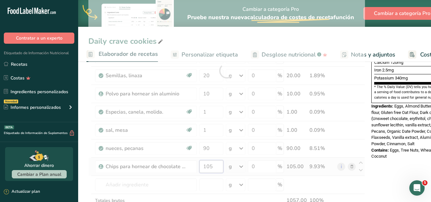
click at [213, 164] on div "Ingrediente * Cantidad * Unidad * Desperdicio * .a-a{fill:#347362;}.b-a{fill:#f…" at bounding box center [226, 70] width 277 height 327
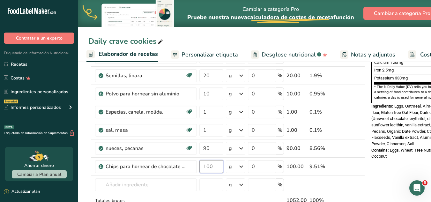
type input "100"
click at [405, 177] on div "Nutrition Facts 1 Serving Per Container Serving Size 76g Amount Per Serving Cal…" at bounding box center [420, 169] width 102 height 575
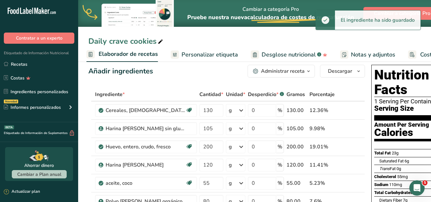
scroll to position [0, 0]
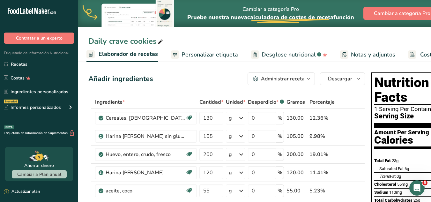
click at [211, 58] on span "Personalizar etiqueta" at bounding box center [210, 54] width 57 height 9
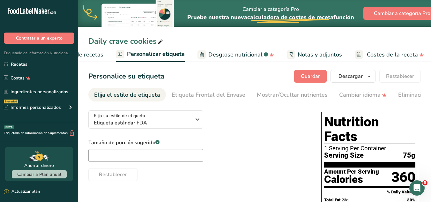
click at [326, 58] on span "Notas y adjuntos" at bounding box center [320, 54] width 44 height 9
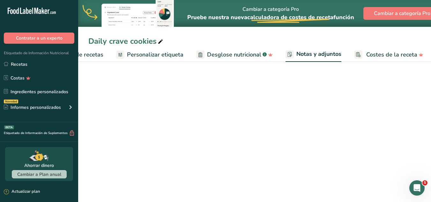
scroll to position [0, 143]
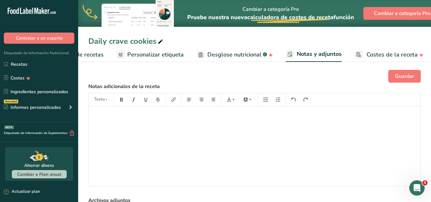
click at [222, 54] on span "Desglose nutricional" at bounding box center [235, 54] width 54 height 9
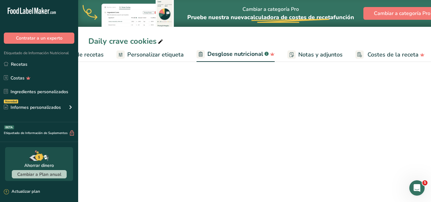
scroll to position [0, 143]
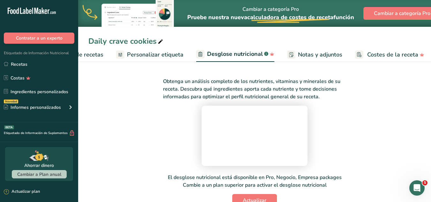
click at [156, 52] on span "Personalizar etiqueta" at bounding box center [155, 54] width 57 height 9
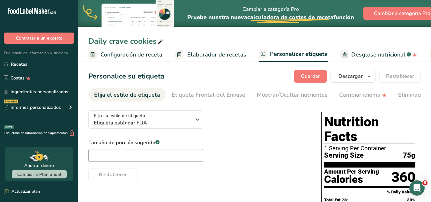
click at [195, 53] on span "Elaborador de recetas" at bounding box center [216, 54] width 59 height 9
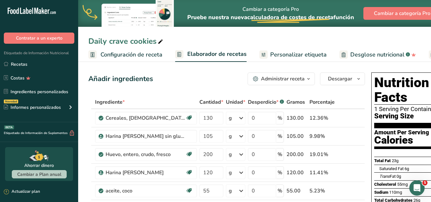
click at [114, 55] on span "Configuración de receta" at bounding box center [132, 54] width 62 height 9
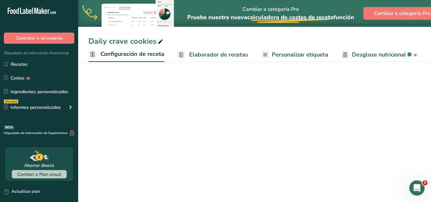
scroll to position [0, 2]
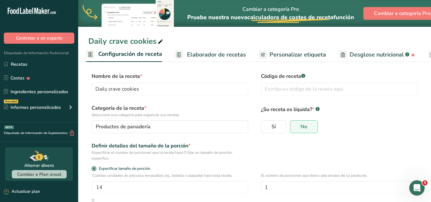
click at [201, 54] on span "Elaborador de recetas" at bounding box center [216, 54] width 59 height 9
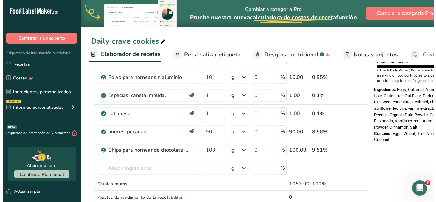
scroll to position [213, 0]
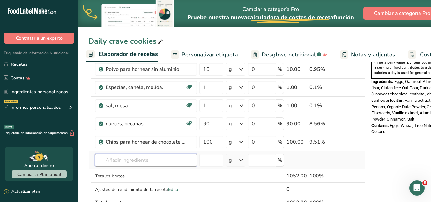
click at [160, 160] on input "text" at bounding box center [146, 160] width 102 height 13
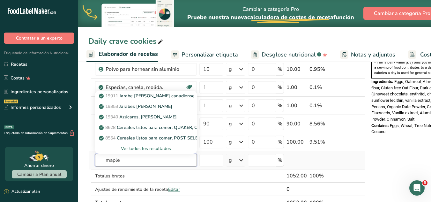
type input "maple"
click at [148, 148] on div "Ver todos los resultados" at bounding box center [146, 148] width 92 height 7
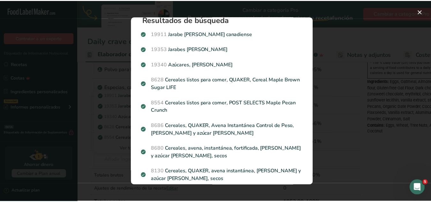
scroll to position [0, 0]
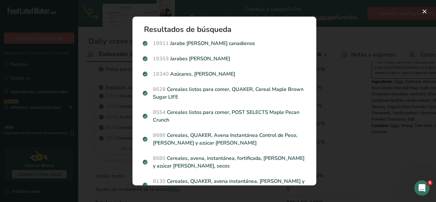
click at [120, 33] on div "Search results modal" at bounding box center [218, 101] width 436 height 202
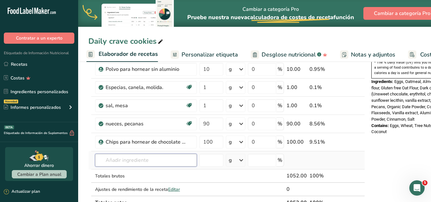
click at [129, 157] on input "text" at bounding box center [146, 160] width 102 height 13
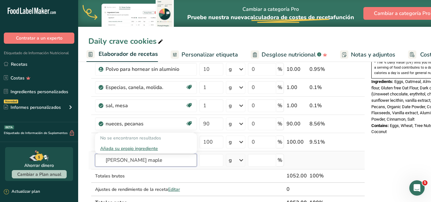
click at [126, 159] on input "[PERSON_NAME] maple" at bounding box center [146, 160] width 102 height 13
click at [126, 156] on input "[PERSON_NAME] miel de maple" at bounding box center [146, 160] width 102 height 13
click at [178, 163] on input "[PERSON_NAME] miel de maple" at bounding box center [146, 160] width 102 height 13
type input "k"
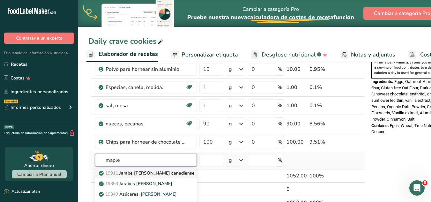
type input "maple"
click at [158, 173] on p "19911 Jarabe [PERSON_NAME] [DEMOGRAPHIC_DATA]" at bounding box center [147, 173] width 95 height 7
type input "Syrup, maple, Canadian"
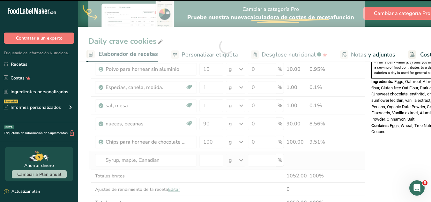
type input "0"
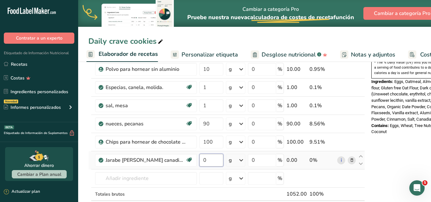
click at [220, 162] on input "0" at bounding box center [212, 160] width 24 height 13
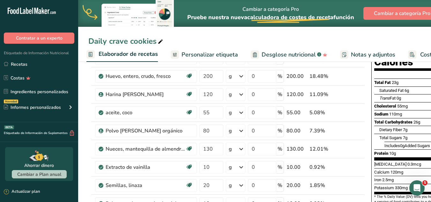
scroll to position [73, 0]
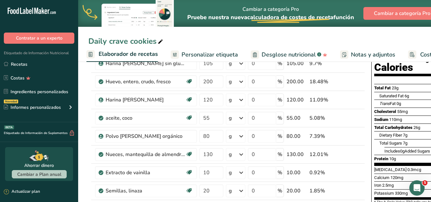
type input "30"
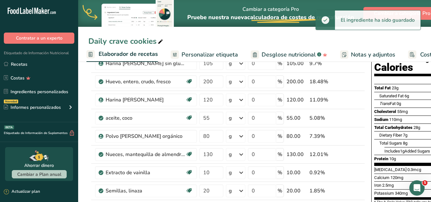
scroll to position [0, 0]
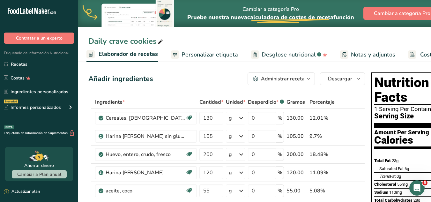
click at [213, 53] on span "Personalizar etiqueta" at bounding box center [210, 54] width 57 height 9
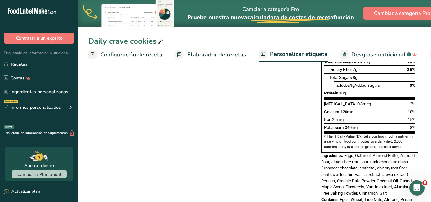
click at [121, 52] on span "Configuración de receta" at bounding box center [132, 54] width 62 height 9
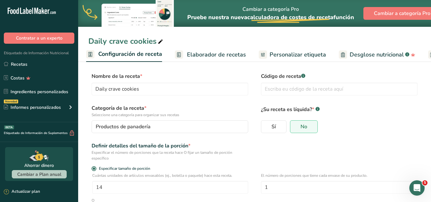
click at [207, 56] on span "Elaborador de recetas" at bounding box center [216, 54] width 59 height 9
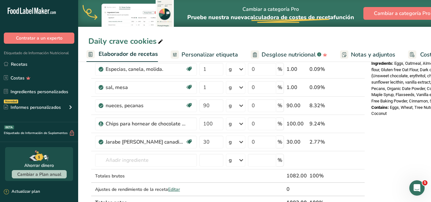
scroll to position [224, 0]
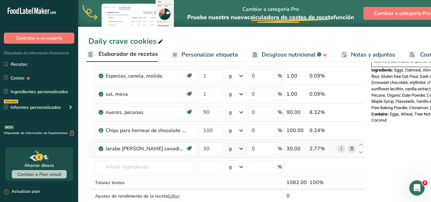
click at [350, 150] on icon at bounding box center [352, 149] width 4 height 7
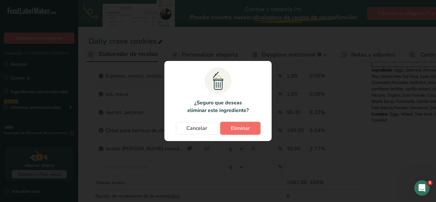
click at [231, 131] on span "Eliminar" at bounding box center [240, 129] width 19 height 8
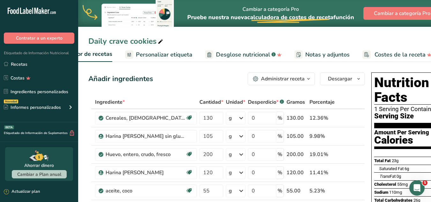
scroll to position [0, 143]
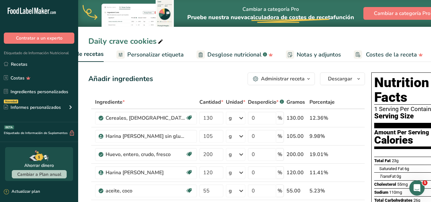
click at [177, 54] on span "Personalizar etiqueta" at bounding box center [155, 54] width 57 height 9
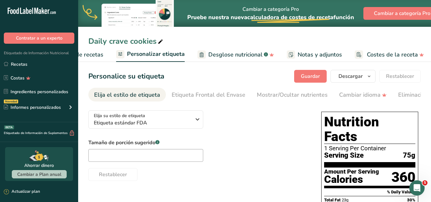
click at [159, 42] on icon at bounding box center [161, 41] width 6 height 9
click at [194, 119] on icon "button" at bounding box center [198, 119] width 8 height 11
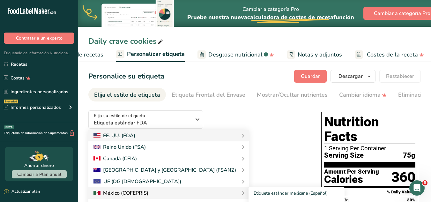
click at [144, 193] on div at bounding box center [121, 193] width 55 height 8
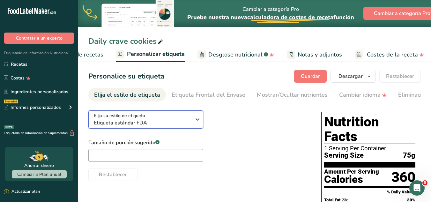
click at [197, 120] on icon "button" at bounding box center [198, 119] width 8 height 11
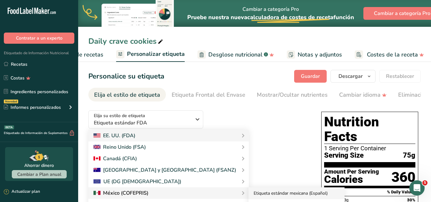
click at [249, 195] on link "Etiqueta estándar mexicana (Español)" at bounding box center [297, 193] width 96 height 12
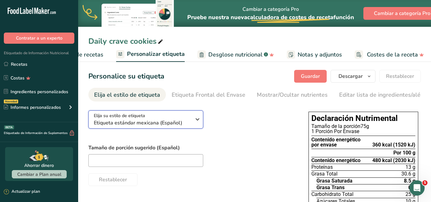
click at [196, 124] on icon "button" at bounding box center [198, 119] width 8 height 11
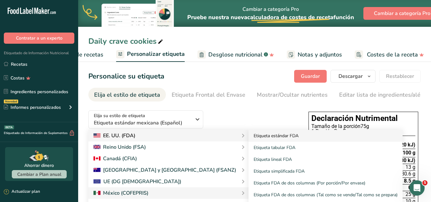
click at [249, 137] on link "Etiqueta estándar FDA" at bounding box center [326, 136] width 154 height 12
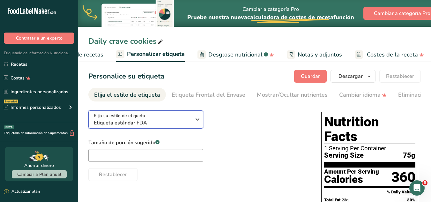
click at [199, 119] on icon "button" at bounding box center [198, 119] width 8 height 11
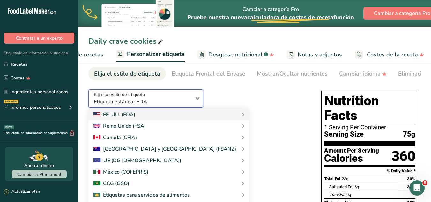
scroll to position [40, 0]
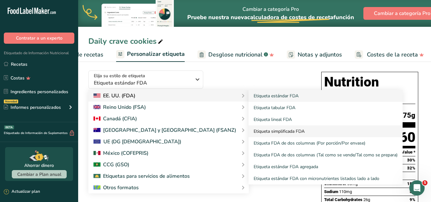
click at [249, 132] on link "Etiqueta simplificada FDA" at bounding box center [326, 131] width 154 height 12
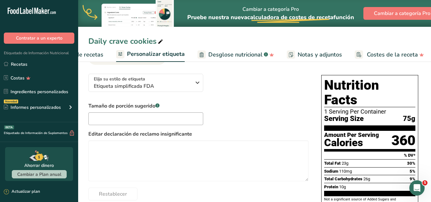
scroll to position [30, 0]
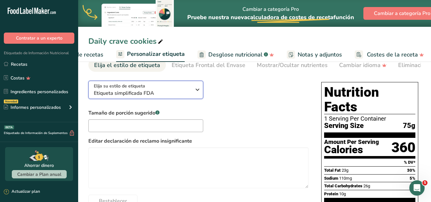
click at [195, 95] on icon "button" at bounding box center [198, 89] width 8 height 11
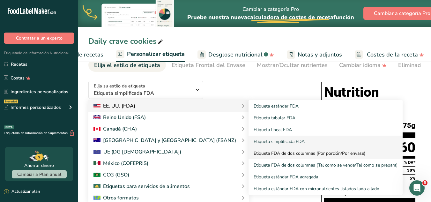
click at [278, 156] on link "Etiqueta FDA de dos columnas (Por porción/Por envase)" at bounding box center [326, 154] width 154 height 12
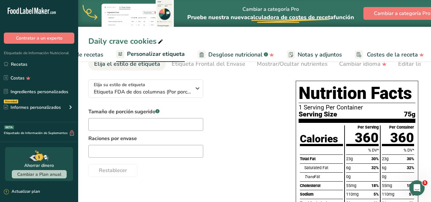
scroll to position [28, 0]
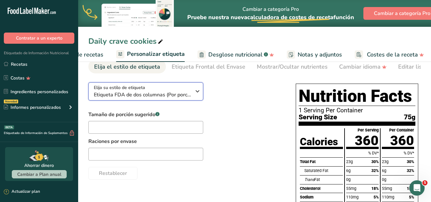
click at [200, 101] on button "Elija su estilo de etiqueta Etiqueta FDA de dos columnas (Por porción/Por envas…" at bounding box center [145, 91] width 115 height 18
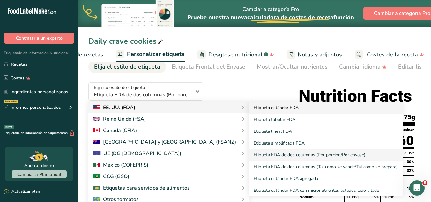
click at [249, 110] on link "Etiqueta estándar FDA" at bounding box center [326, 108] width 154 height 12
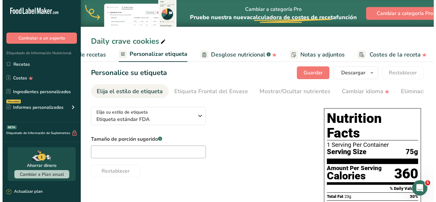
scroll to position [0, 0]
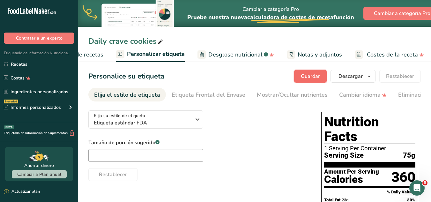
click at [314, 73] on span "Guardar" at bounding box center [310, 76] width 19 height 8
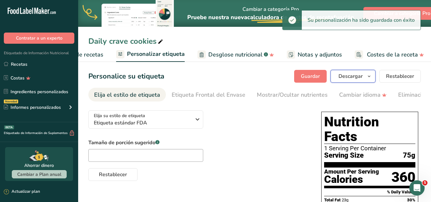
click at [368, 76] on icon "button" at bounding box center [369, 76] width 5 height 8
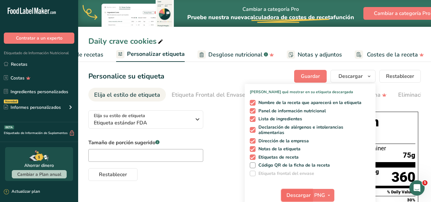
click at [300, 194] on span "Descargar" at bounding box center [299, 196] width 24 height 8
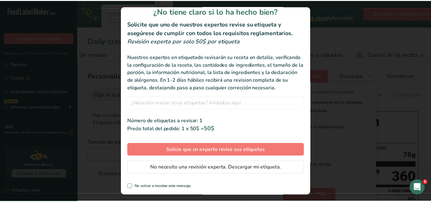
scroll to position [15, 0]
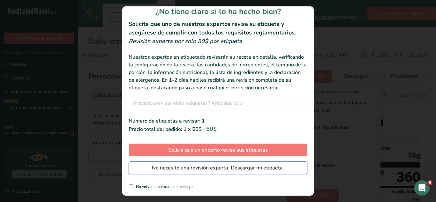
click at [251, 171] on span "No necesito una revisión experta. Descargar mi etiqueta." at bounding box center [218, 168] width 132 height 8
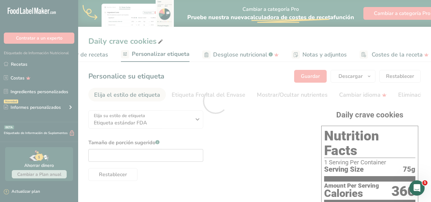
scroll to position [0, 0]
